Goal: Information Seeking & Learning: Check status

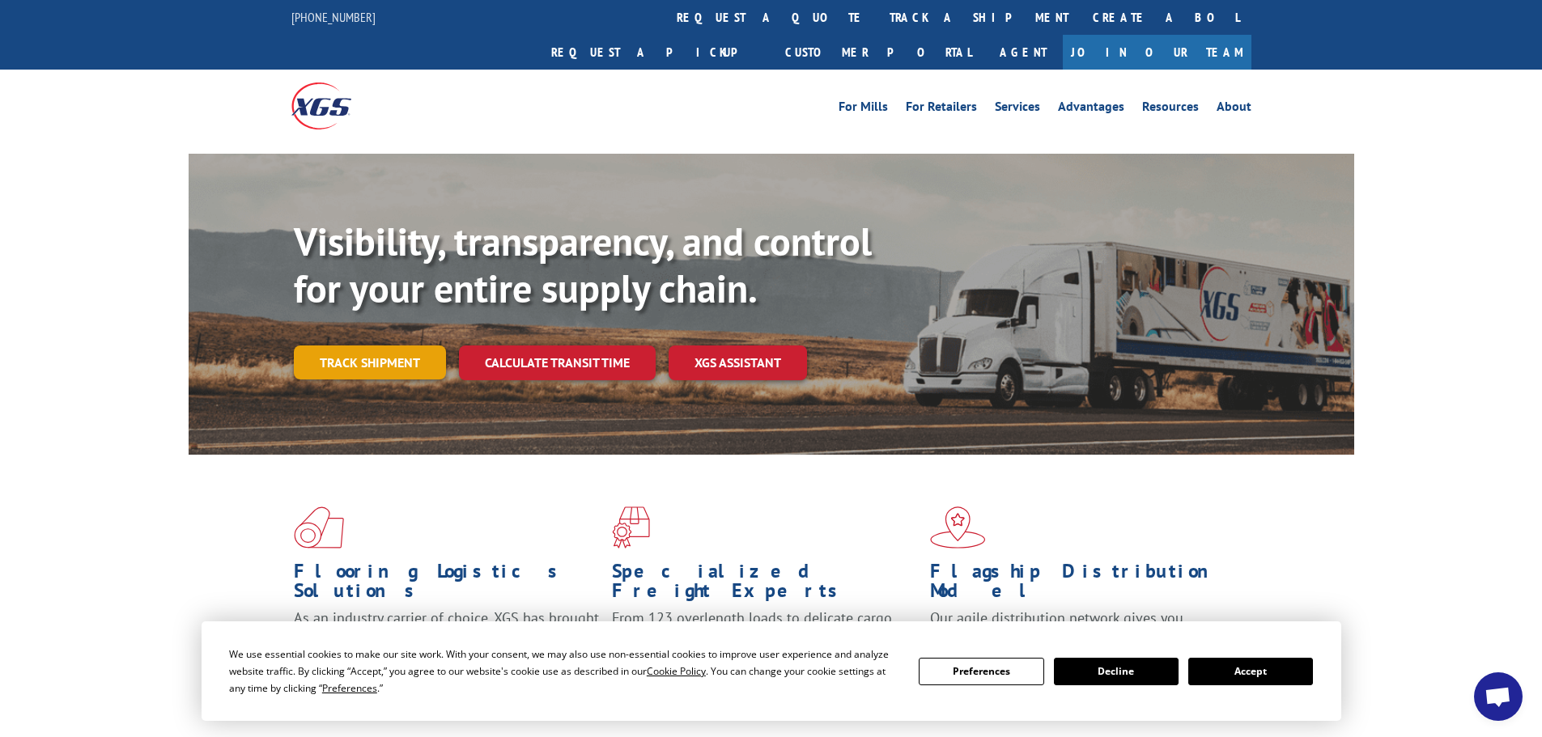
click at [343, 346] on link "Track shipment" at bounding box center [370, 363] width 152 height 34
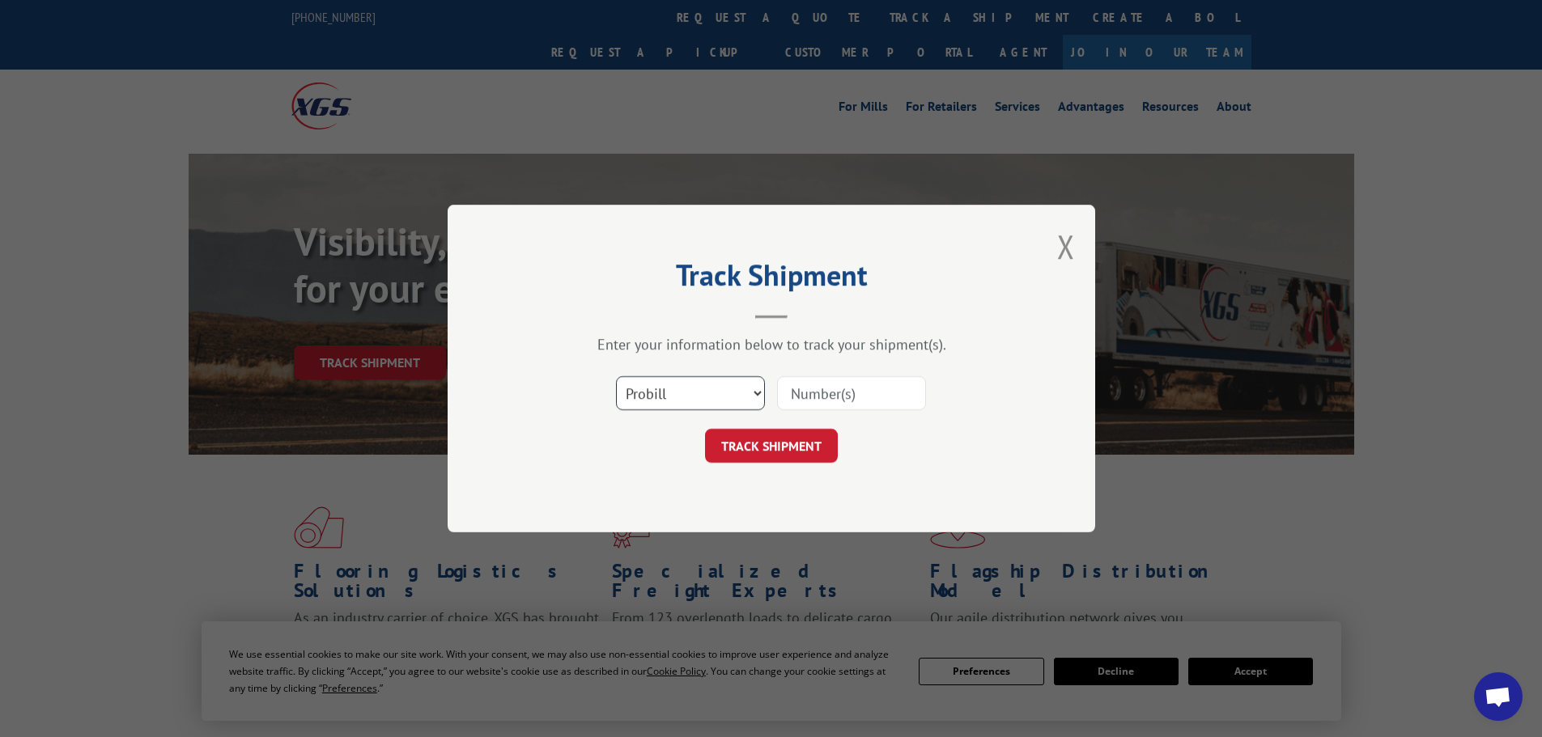
click at [646, 382] on select "Select category... Probill BOL PO" at bounding box center [690, 393] width 149 height 34
select select "bol"
click at [616, 376] on select "Select category... Probill BOL PO" at bounding box center [690, 393] width 149 height 34
click at [804, 401] on input at bounding box center [851, 393] width 149 height 34
paste input "6025205"
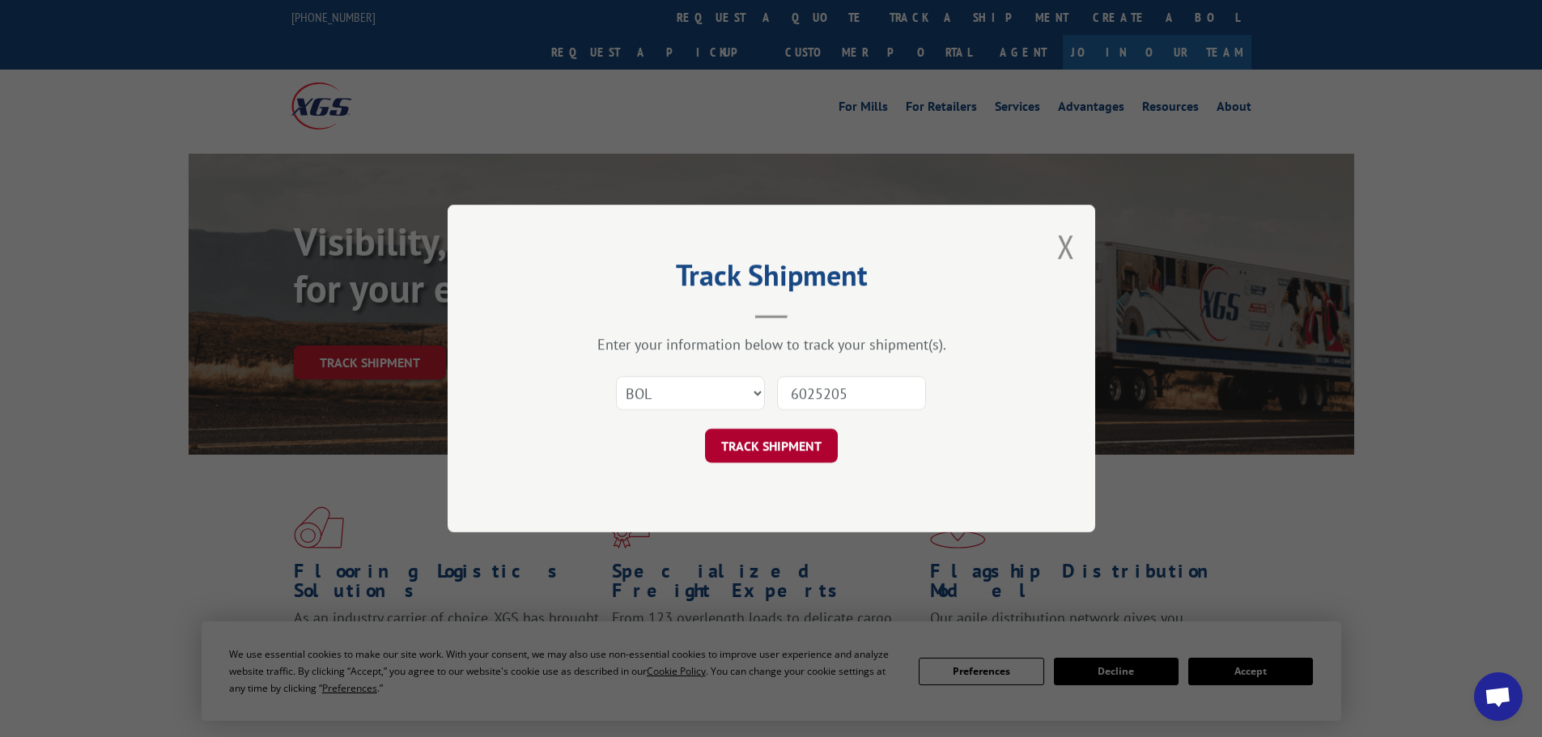
type input "6025205"
click at [786, 448] on button "TRACK SHIPMENT" at bounding box center [771, 446] width 133 height 34
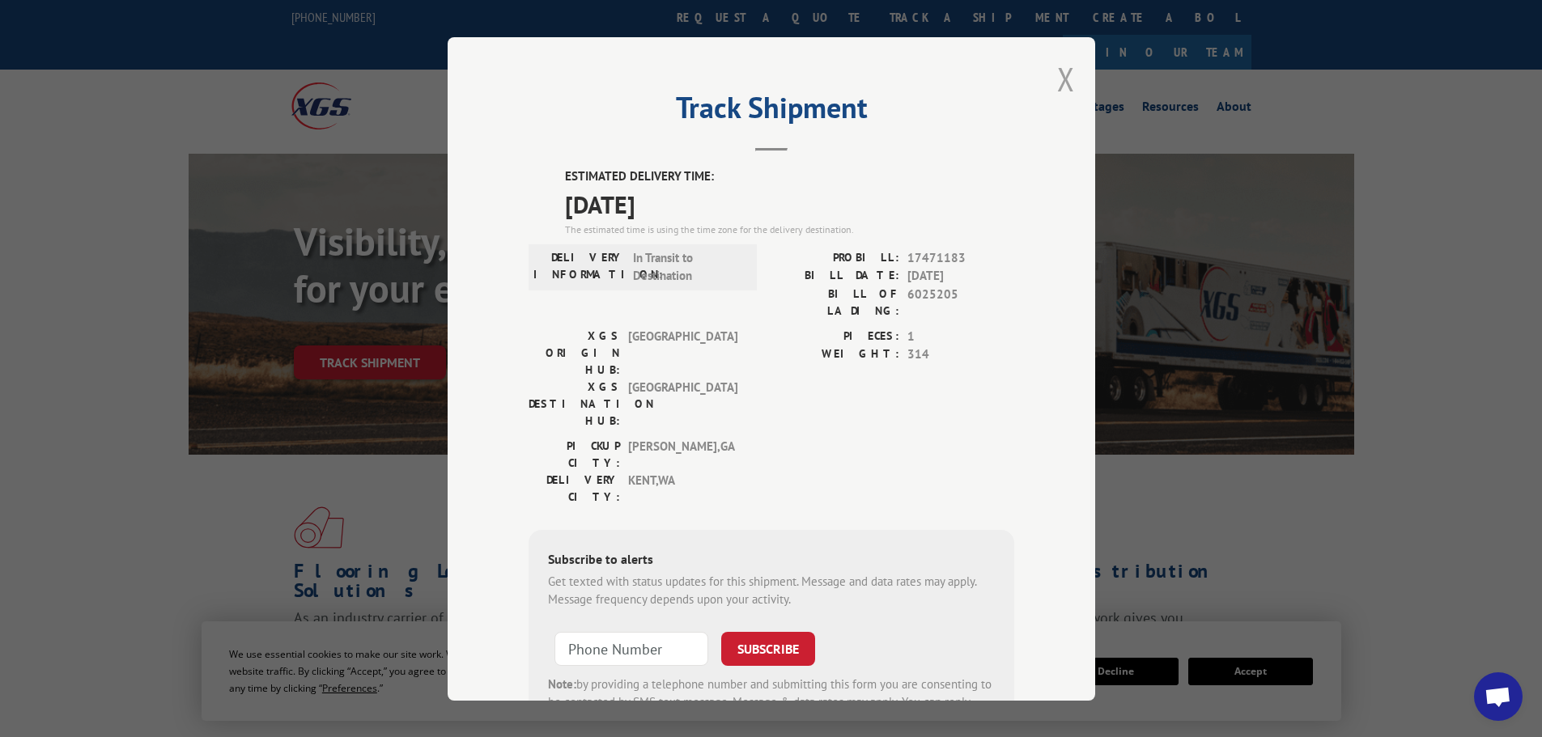
click at [1057, 81] on button "Close modal" at bounding box center [1066, 78] width 18 height 43
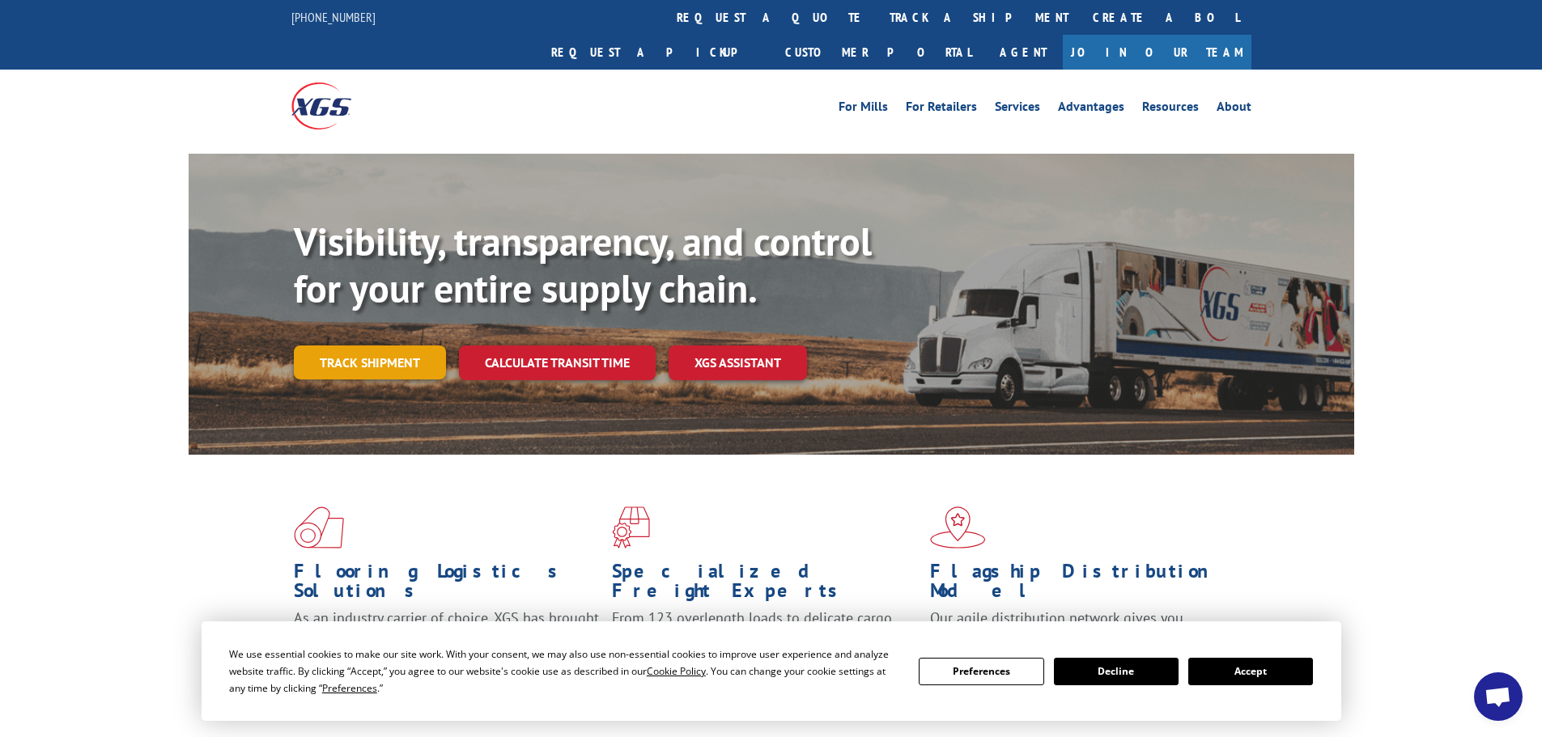
click at [355, 345] on div "Visibility, transparency, and control for your entire supply chain. Track shipm…" at bounding box center [824, 332] width 1060 height 226
click at [354, 346] on link "Track shipment" at bounding box center [370, 363] width 152 height 34
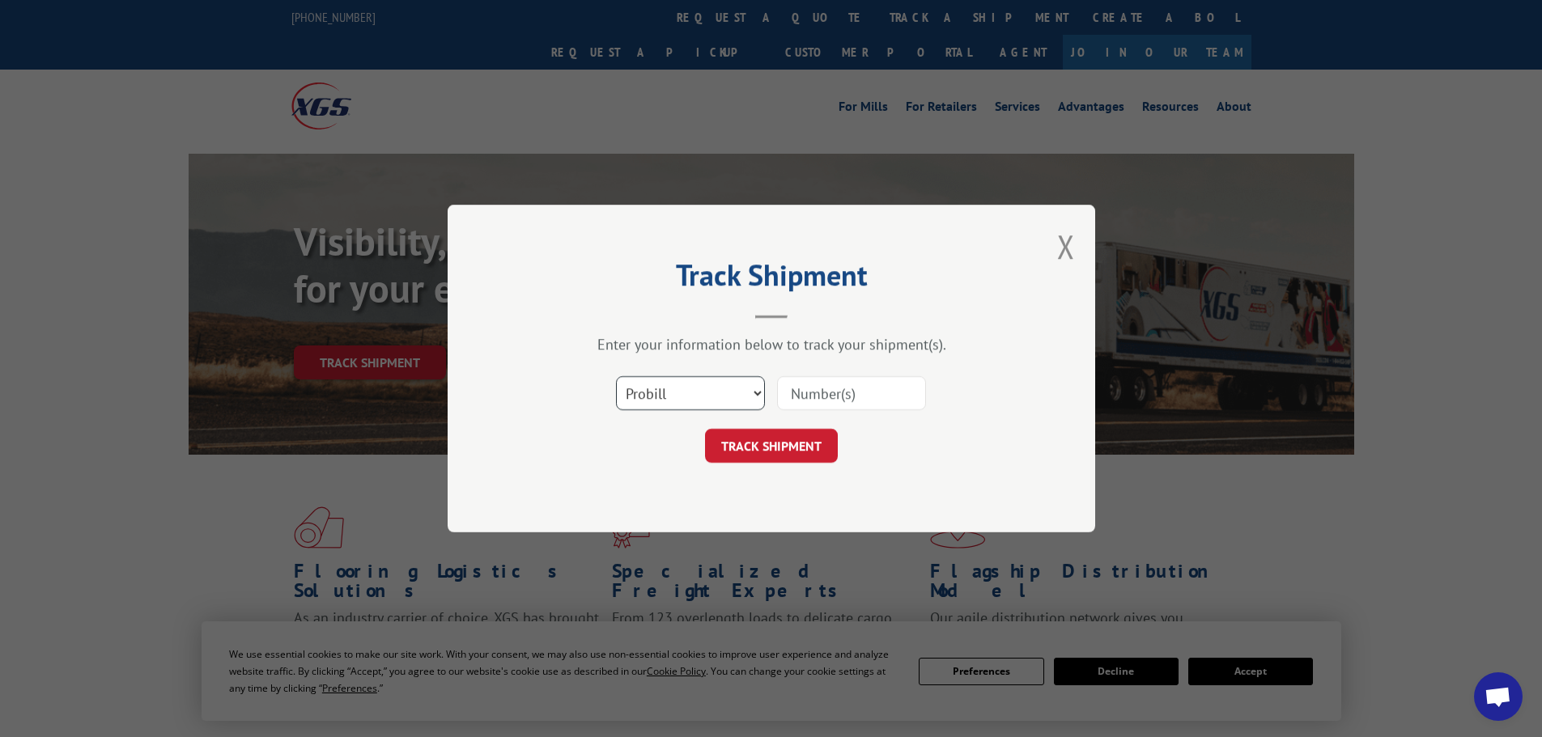
click at [647, 393] on select "Select category... Probill BOL PO" at bounding box center [690, 393] width 149 height 34
click at [804, 392] on input at bounding box center [851, 393] width 149 height 34
paste input "433707299784"
type input "433707299784"
click at [757, 449] on button "TRACK SHIPMENT" at bounding box center [771, 446] width 133 height 34
